Goal: Information Seeking & Learning: Learn about a topic

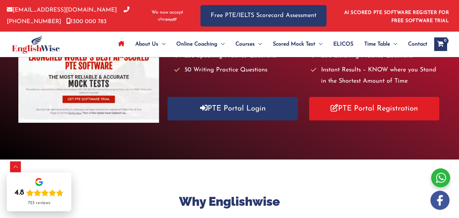
scroll to position [107, 0]
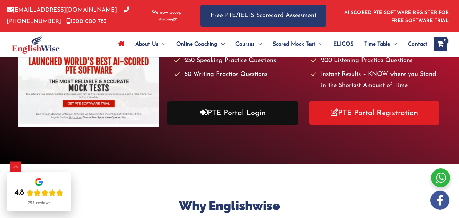
click at [234, 102] on link "PTE Portal Login" at bounding box center [232, 112] width 130 height 23
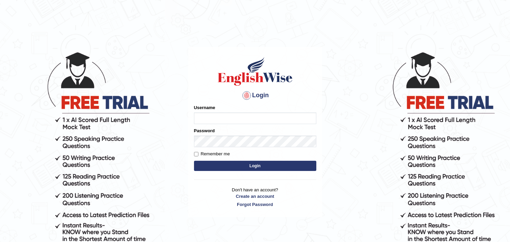
type input "[PERSON_NAME]"
click at [233, 165] on button "Login" at bounding box center [255, 166] width 122 height 10
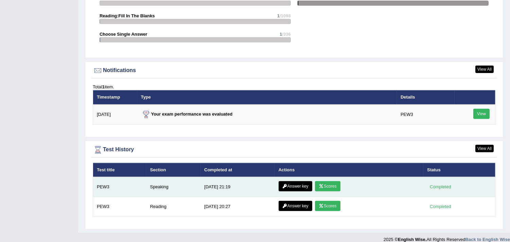
scroll to position [819, 0]
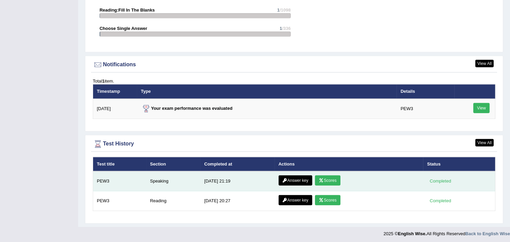
click at [322, 180] on link "Scores" at bounding box center [327, 180] width 25 height 10
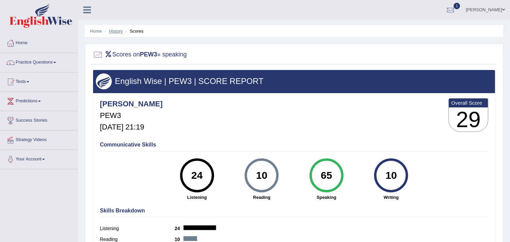
click at [120, 31] on link "History" at bounding box center [116, 31] width 14 height 5
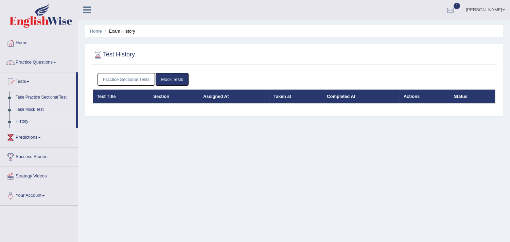
click at [142, 81] on link "Practice Sectional Tests" at bounding box center [126, 79] width 58 height 13
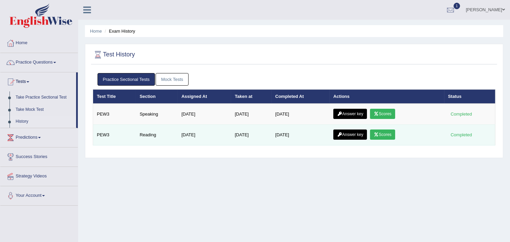
click at [385, 130] on link "Scores" at bounding box center [382, 134] width 25 height 10
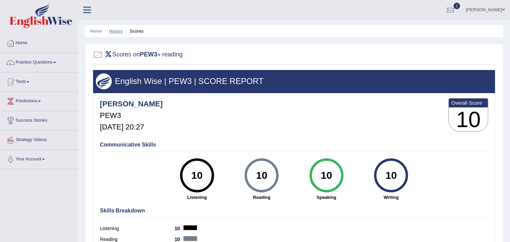
click at [116, 32] on link "History" at bounding box center [116, 31] width 14 height 5
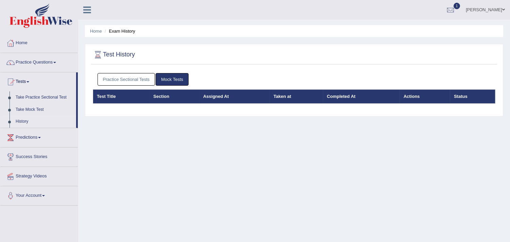
click at [116, 78] on link "Practice Sectional Tests" at bounding box center [126, 79] width 58 height 13
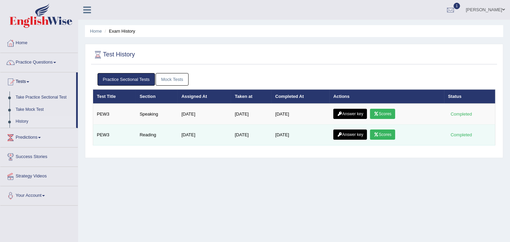
click at [344, 134] on link "Answer key" at bounding box center [350, 134] width 34 height 10
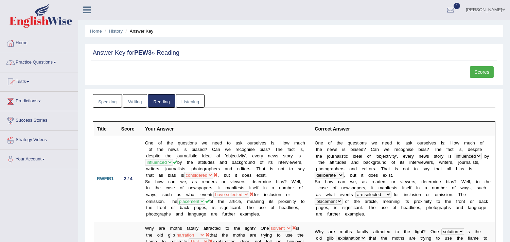
click at [61, 61] on link "Practice Questions" at bounding box center [38, 61] width 77 height 17
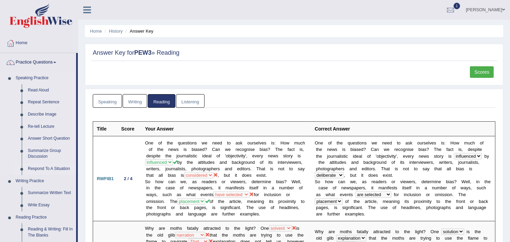
scroll to position [113, 0]
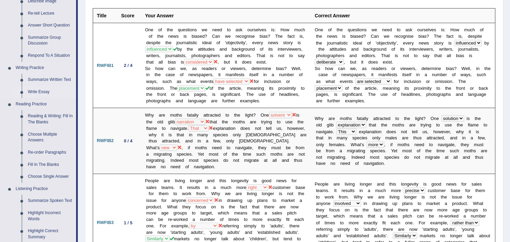
click at [36, 91] on link "Write Essay" at bounding box center [50, 92] width 51 height 12
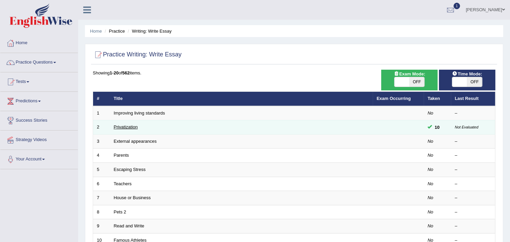
click at [125, 127] on link "Privatization" at bounding box center [126, 126] width 24 height 5
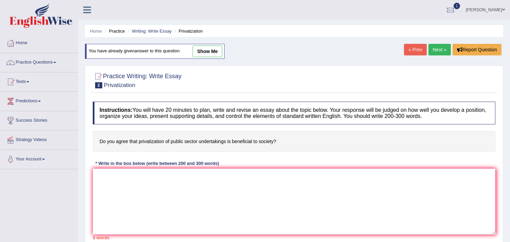
click at [202, 47] on link "show me" at bounding box center [208, 52] width 30 height 12
type textarea "Privatization of public sector is having both the side's of coin its having num…"
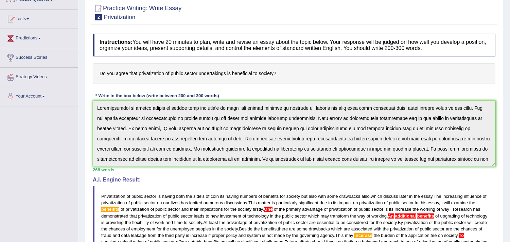
scroll to position [75, 0]
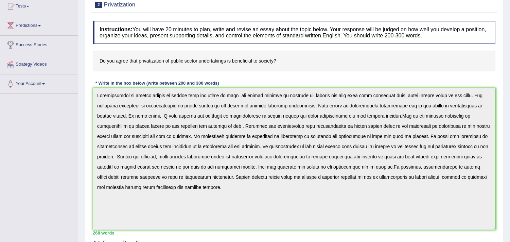
click at [372, 72] on div "Instructions: You will have 20 minutes to plan, write and revise an essay about…" at bounding box center [294, 202] width 406 height 369
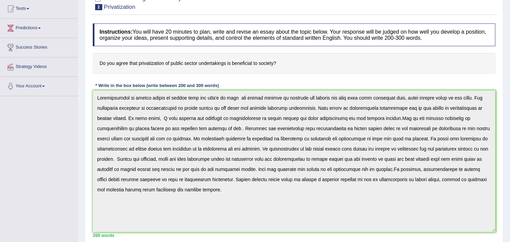
scroll to position [0, 0]
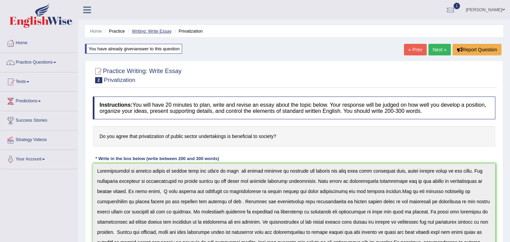
click at [147, 32] on link "Writing: Write Essay" at bounding box center [152, 31] width 40 height 5
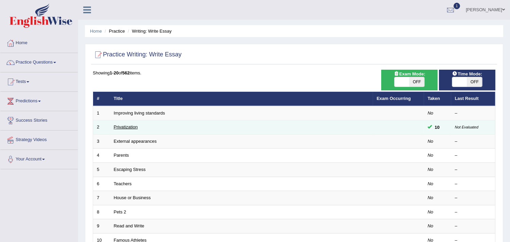
click at [132, 126] on link "Privatization" at bounding box center [126, 126] width 24 height 5
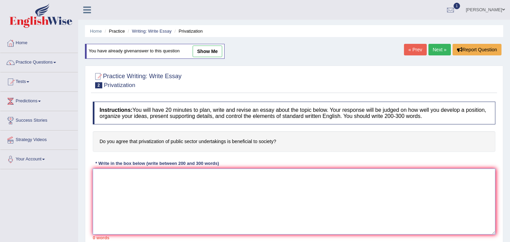
click at [131, 191] on textarea at bounding box center [294, 201] width 402 height 66
paste textarea "The increasing influence of (essay topic) on our lives has ignited numerous dis…"
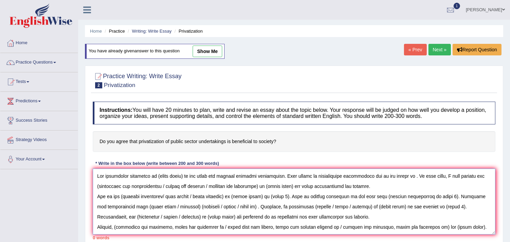
scroll to position [56, 0]
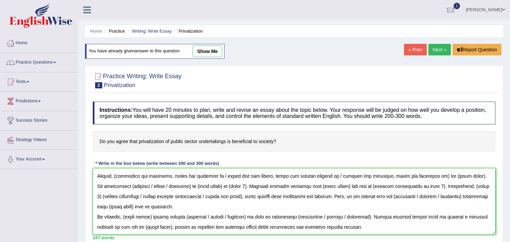
type textarea "The increasing influence of (essay topic) on our lives has ignited numerous dis…"
click at [290, 104] on h4 "Instructions: You will have 20 minutes to plan, write and revise an essay about…" at bounding box center [294, 113] width 402 height 23
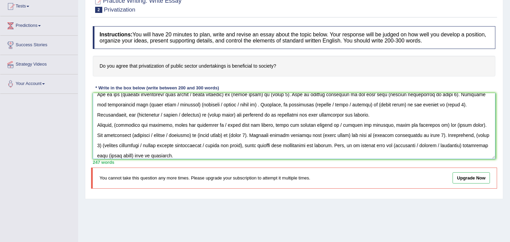
scroll to position [61, 0]
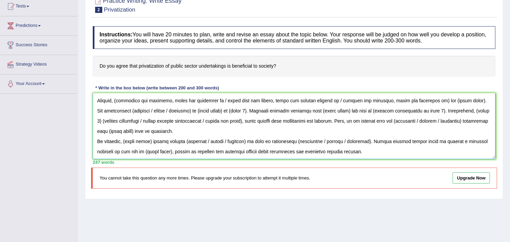
drag, startPoint x: 95, startPoint y: 106, endPoint x: 236, endPoint y: 119, distance: 141.2
click at [398, 182] on div "Practice Writing: Write Essay 2 Privatization Instructions: You will have 20 mi…" at bounding box center [294, 94] width 418 height 209
drag, startPoint x: 235, startPoint y: 116, endPoint x: 500, endPoint y: 142, distance: 266.5
click at [500, 142] on div "Practice Writing: Write Essay 2 Privatization Instructions: You will have 20 mi…" at bounding box center [294, 94] width 418 height 209
drag, startPoint x: 97, startPoint y: 97, endPoint x: 470, endPoint y: 187, distance: 383.6
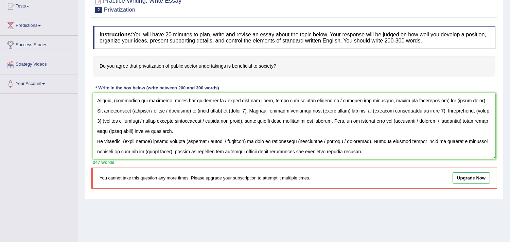
click at [470, 187] on div "Practice Writing: Write Essay 2 Privatization Instructions: You will have 20 mi…" at bounding box center [294, 94] width 418 height 209
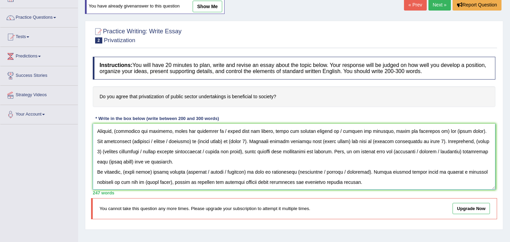
scroll to position [0, 0]
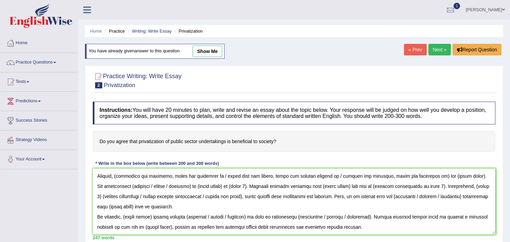
click at [435, 51] on link "Next »" at bounding box center [439, 50] width 22 height 12
